Goal: Use online tool/utility: Utilize a website feature to perform a specific function

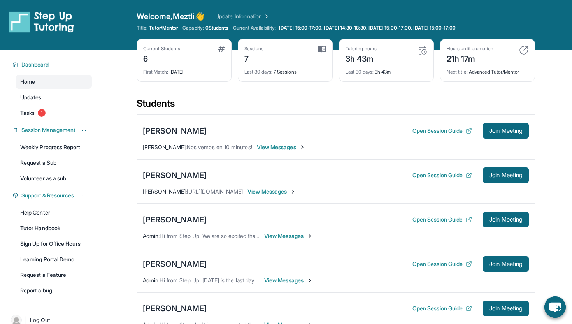
scroll to position [57, 0]
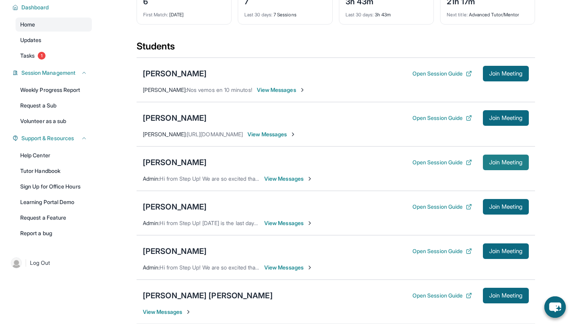
click at [515, 158] on button "Join Meeting" at bounding box center [506, 162] width 46 height 16
